Goal: Contribute content: Contribute content

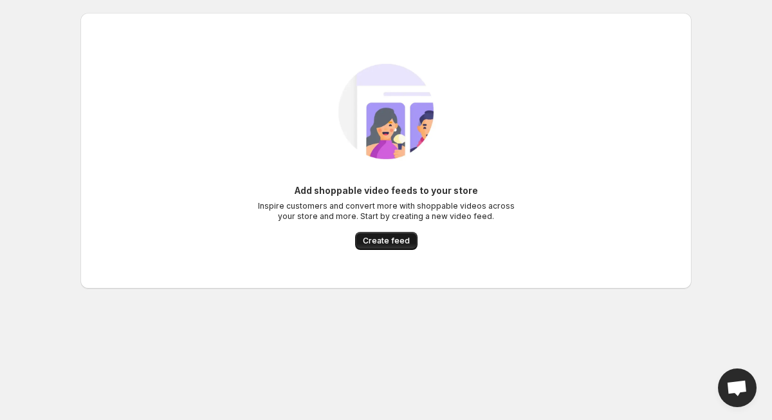
click at [388, 244] on span "Create feed" at bounding box center [386, 241] width 47 height 10
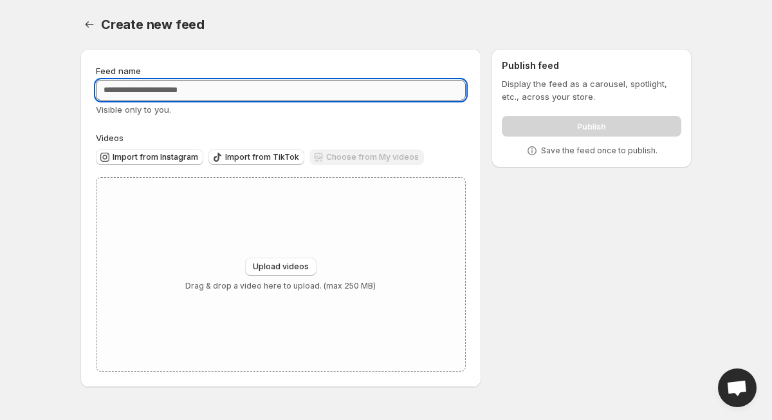
click at [311, 93] on input "Feed name" at bounding box center [281, 90] width 370 height 21
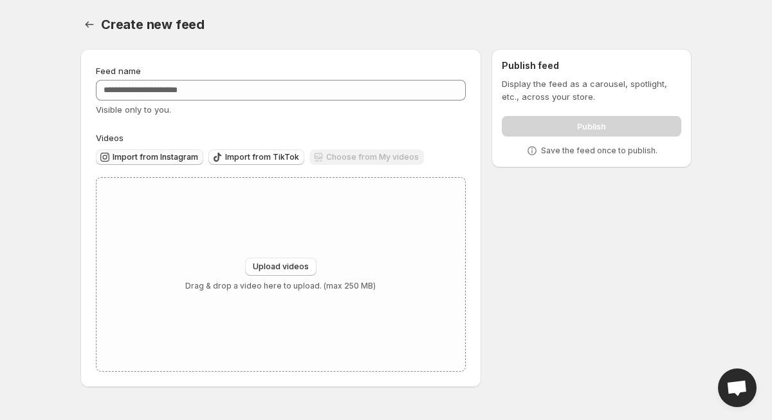
click at [181, 156] on span "Import from Instagram" at bounding box center [156, 157] width 86 height 10
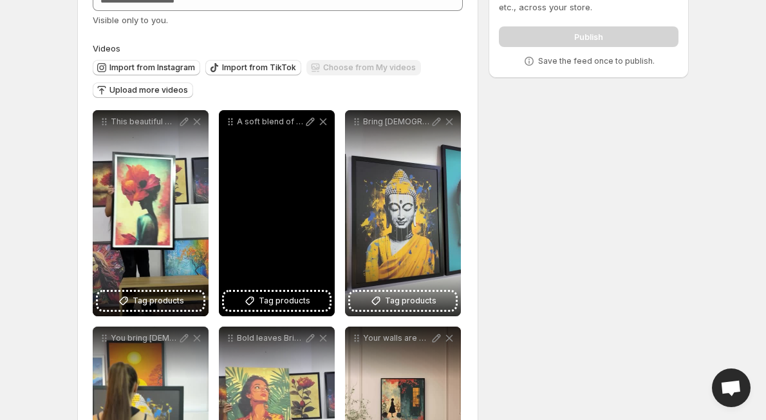
scroll to position [234, 0]
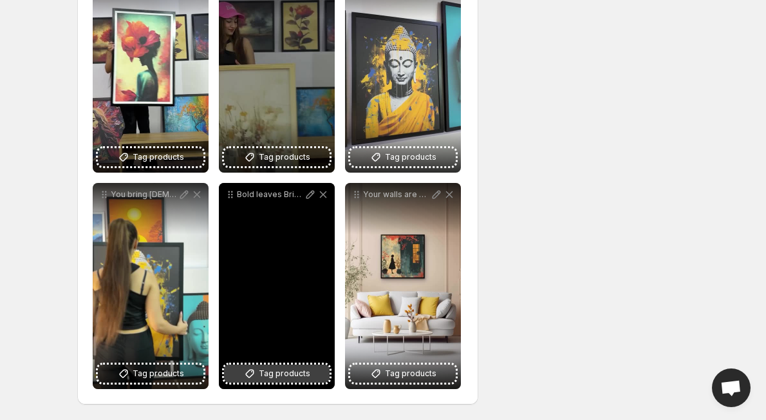
click at [272, 374] on span "Tag products" at bounding box center [284, 373] width 51 height 13
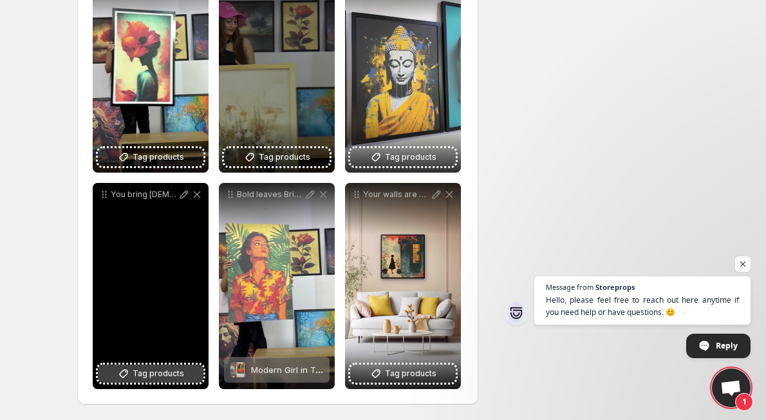
click at [167, 369] on span "Tag products" at bounding box center [158, 373] width 51 height 13
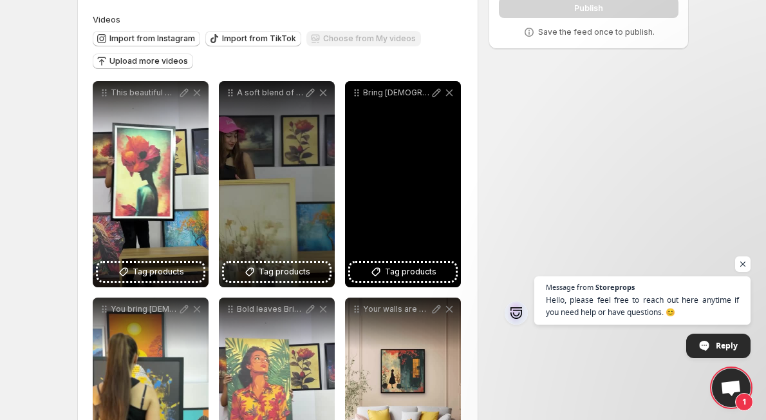
scroll to position [115, 0]
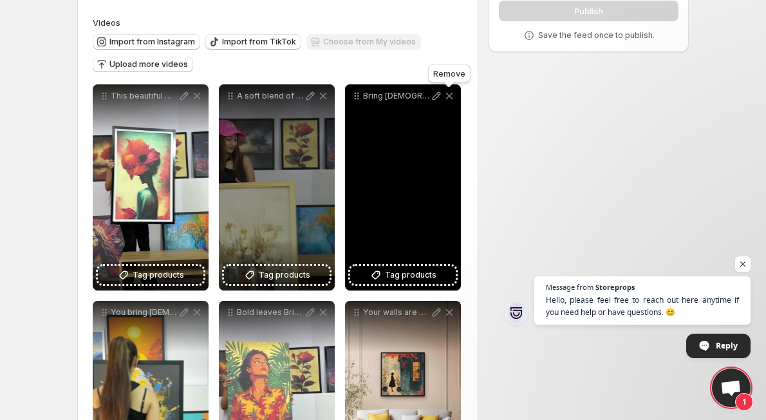
click at [447, 97] on icon at bounding box center [449, 95] width 13 height 13
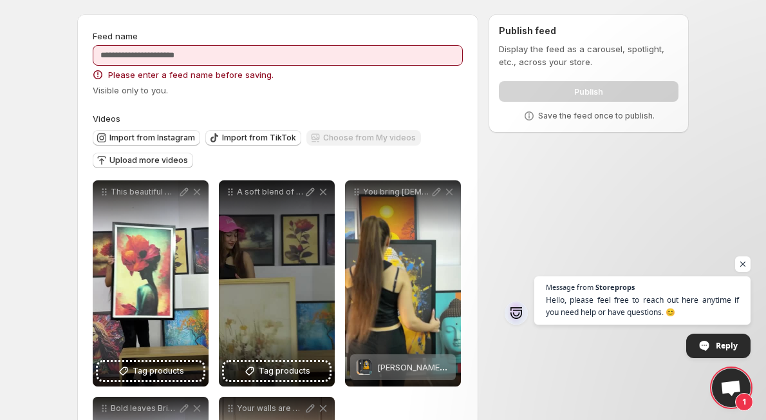
scroll to position [32, 0]
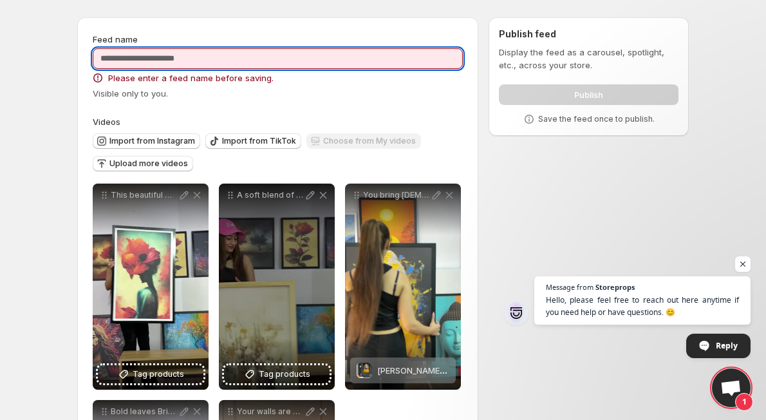
click at [309, 57] on input "Feed name" at bounding box center [278, 58] width 370 height 21
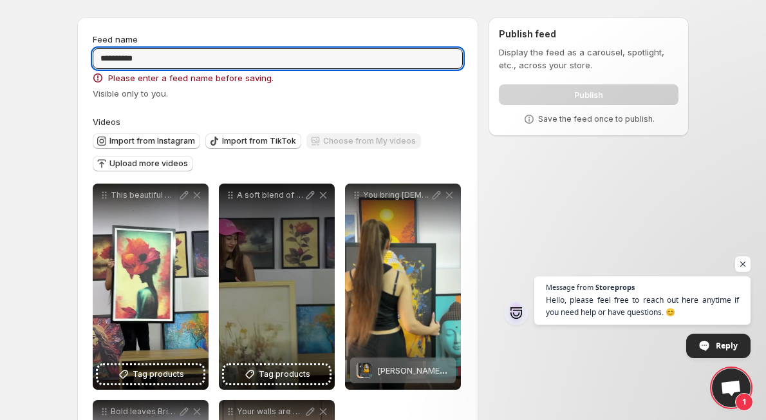
type input "**********"
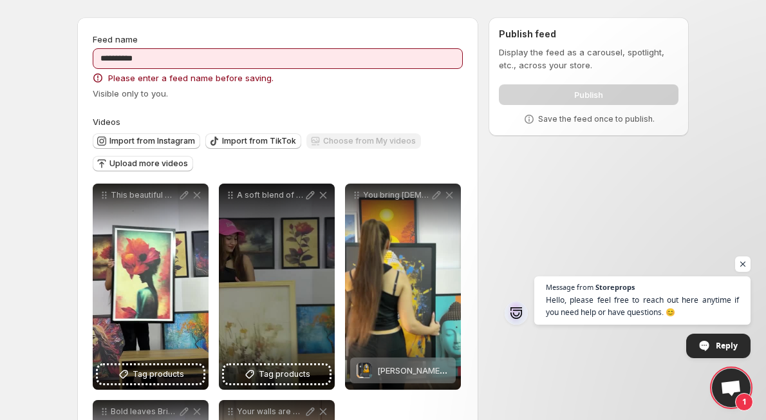
scroll to position [0, 0]
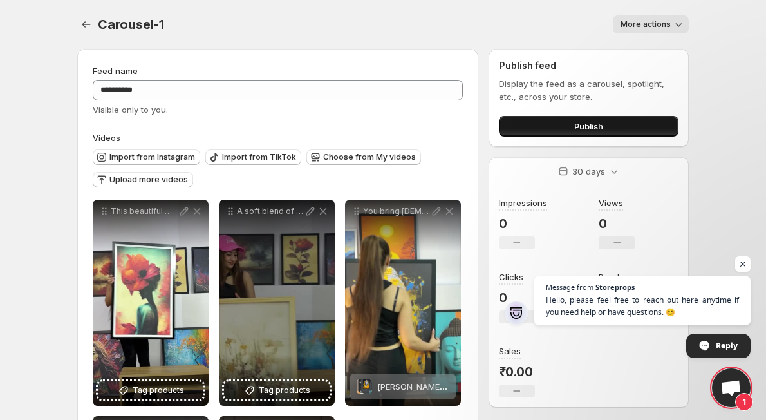
click at [549, 125] on button "Publish" at bounding box center [589, 126] width 180 height 21
click at [530, 124] on button "Publish" at bounding box center [589, 126] width 180 height 21
click at [587, 124] on span "Publish" at bounding box center [588, 126] width 29 height 13
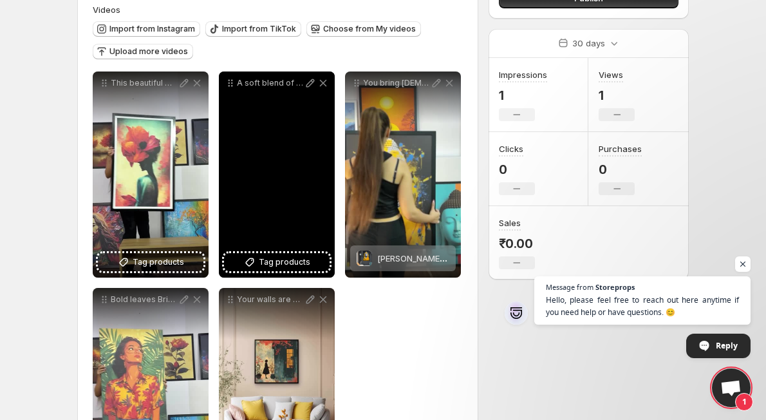
scroll to position [121, 0]
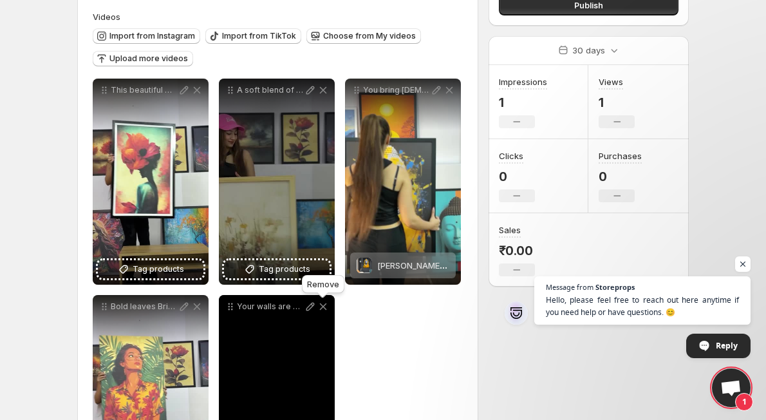
click at [324, 304] on icon at bounding box center [323, 306] width 7 height 7
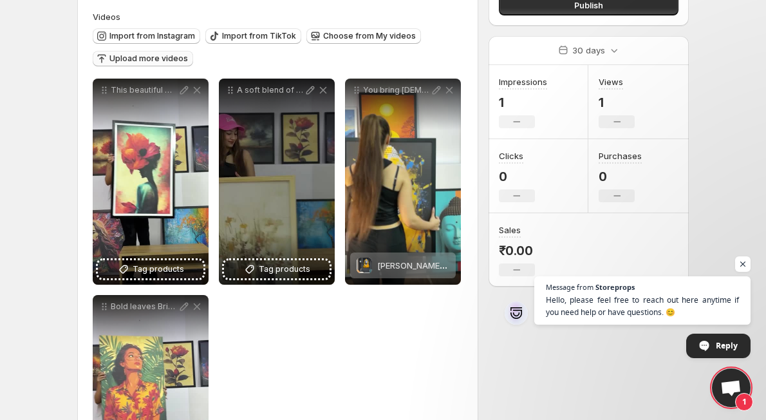
click at [165, 60] on span "Upload more videos" at bounding box center [148, 58] width 79 height 10
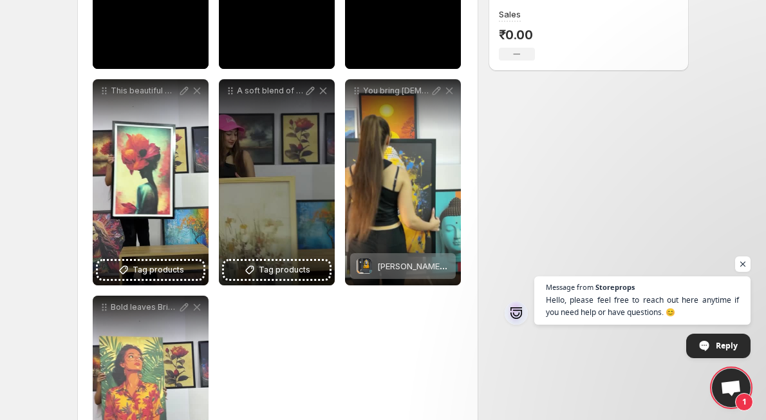
scroll to position [340, 0]
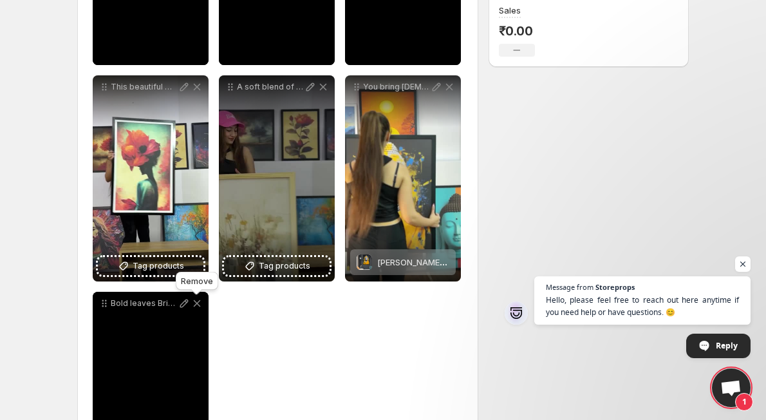
click at [196, 304] on icon at bounding box center [197, 303] width 7 height 7
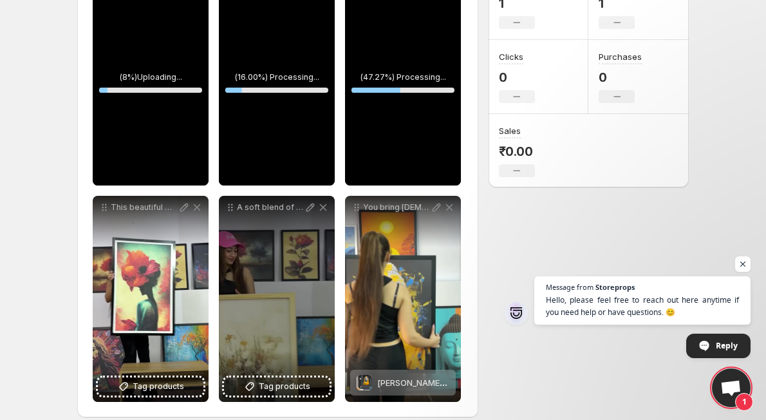
scroll to position [234, 0]
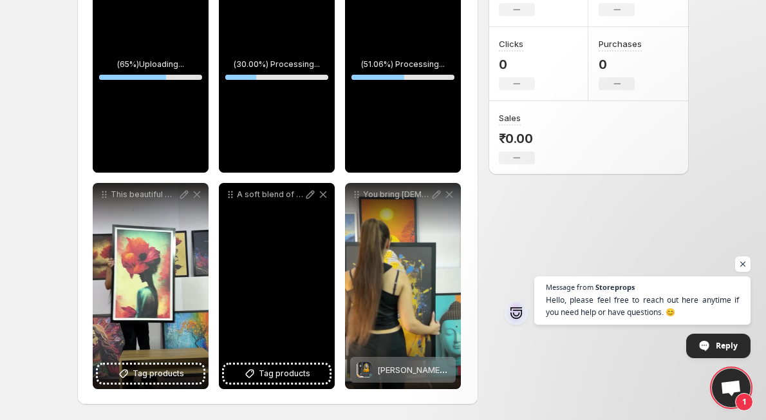
click at [318, 315] on div "A soft blend of earthy tones and delicate florals this canvas brings a calming …" at bounding box center [277, 286] width 116 height 206
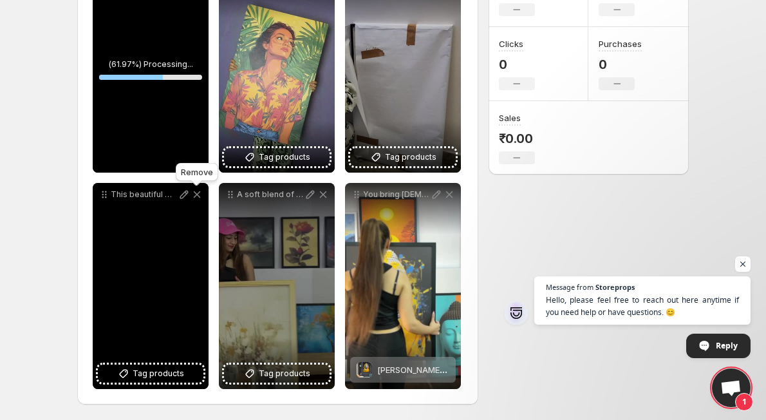
click at [195, 195] on icon at bounding box center [196, 194] width 13 height 13
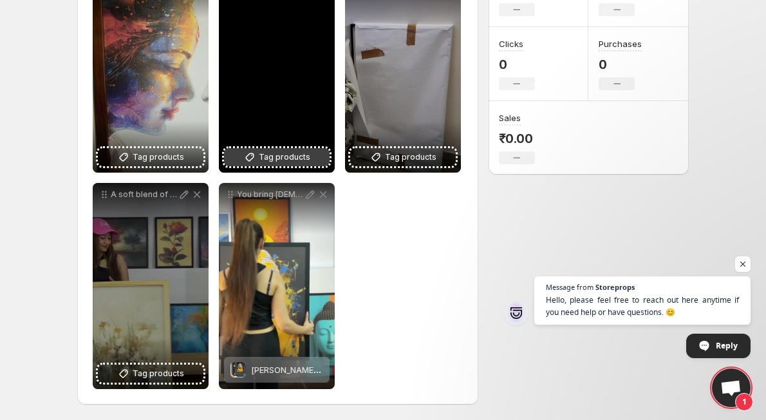
click at [260, 150] on button "Tag products" at bounding box center [277, 157] width 106 height 18
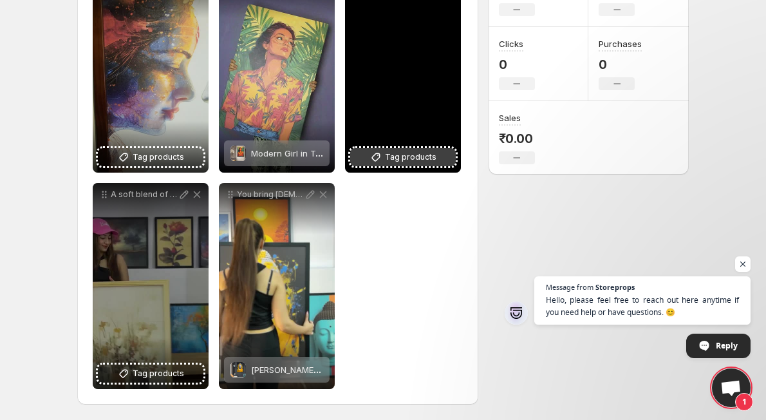
click at [378, 154] on icon at bounding box center [376, 157] width 8 height 8
click at [382, 153] on icon at bounding box center [375, 157] width 13 height 13
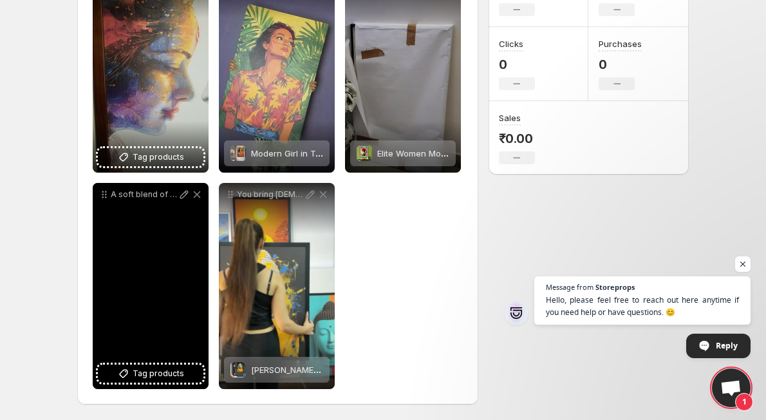
click at [152, 254] on div "A soft blend of earthy tones and delicate florals this canvas brings a calming …" at bounding box center [151, 286] width 116 height 206
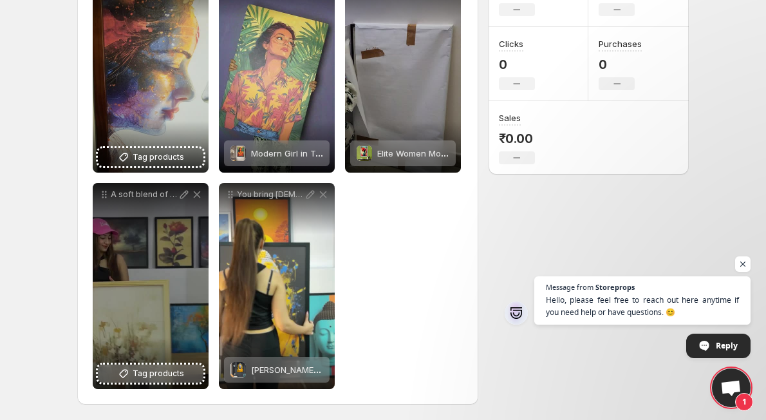
click at [172, 370] on span "Tag products" at bounding box center [158, 373] width 51 height 13
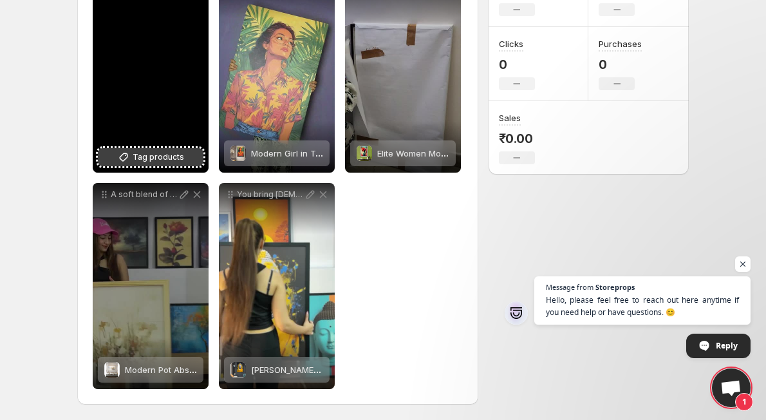
click at [157, 165] on button "Tag products" at bounding box center [151, 157] width 106 height 18
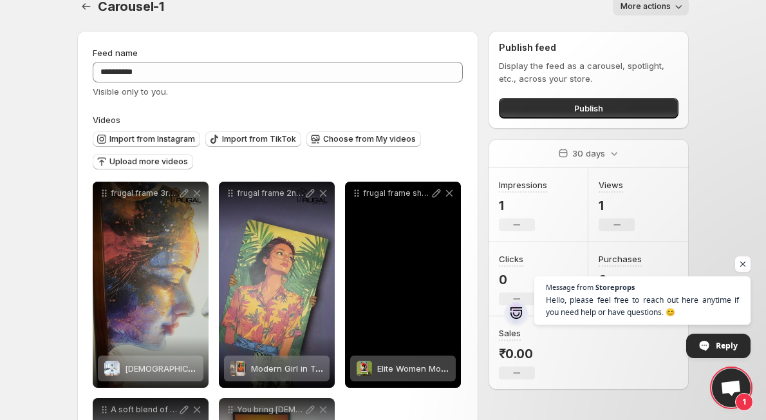
scroll to position [0, 0]
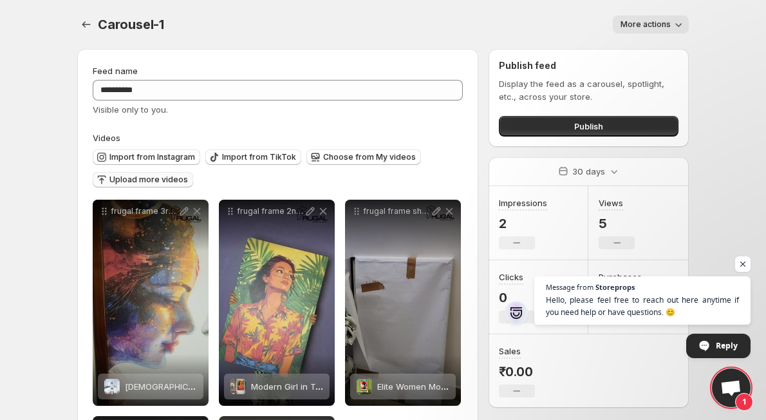
click at [145, 176] on span "Upload more videos" at bounding box center [148, 179] width 79 height 10
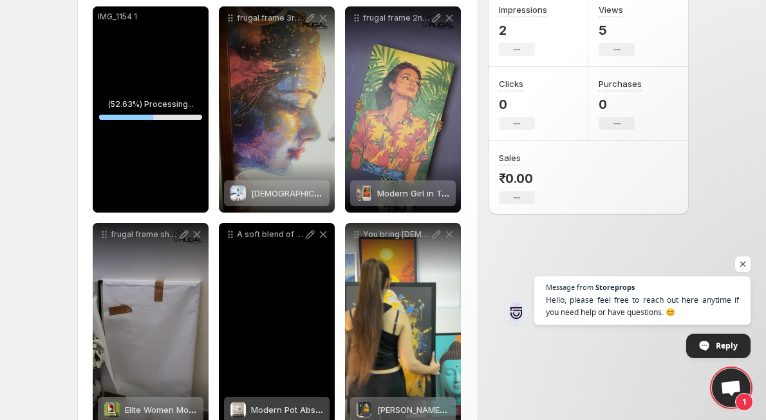
scroll to position [210, 0]
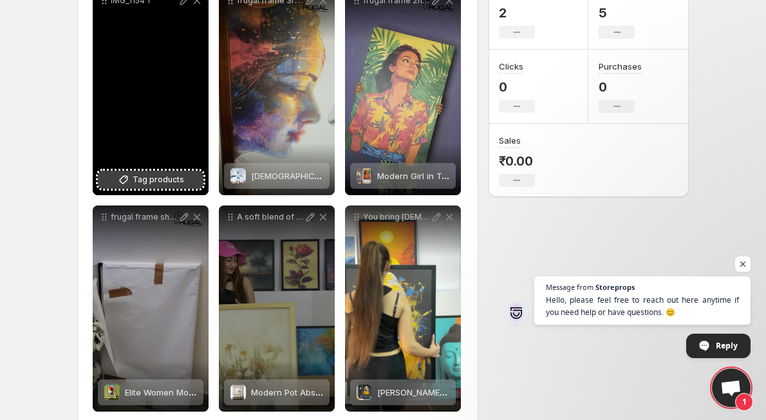
click at [147, 180] on span "Tag products" at bounding box center [158, 179] width 51 height 13
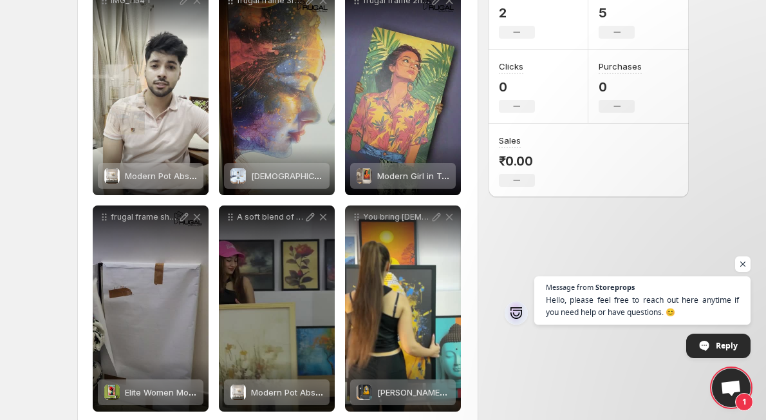
scroll to position [0, 0]
